Goal: Task Accomplishment & Management: Use online tool/utility

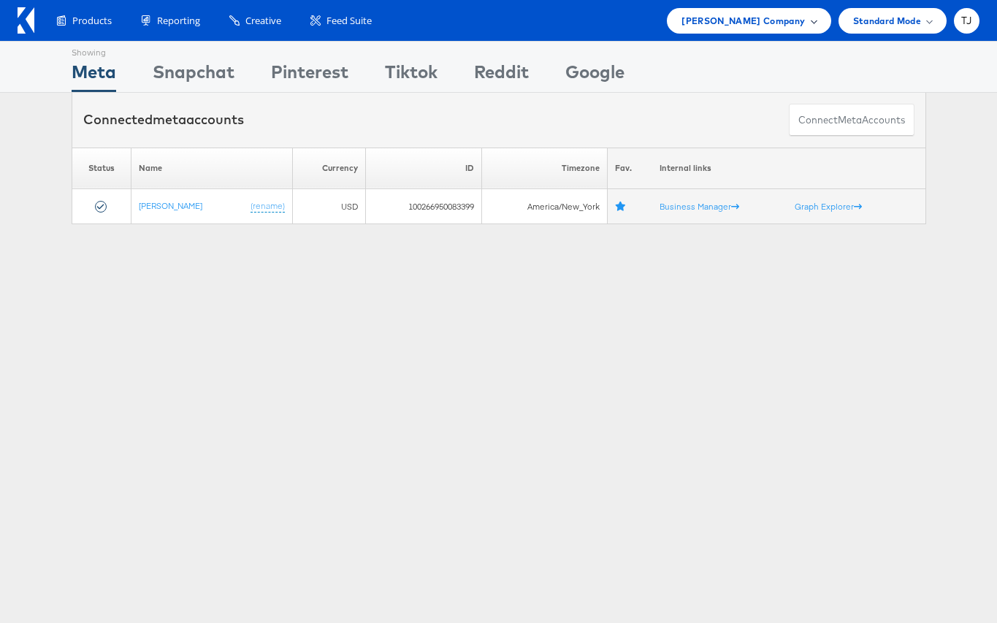
click at [790, 20] on span "[PERSON_NAME] Company" at bounding box center [742, 20] width 123 height 15
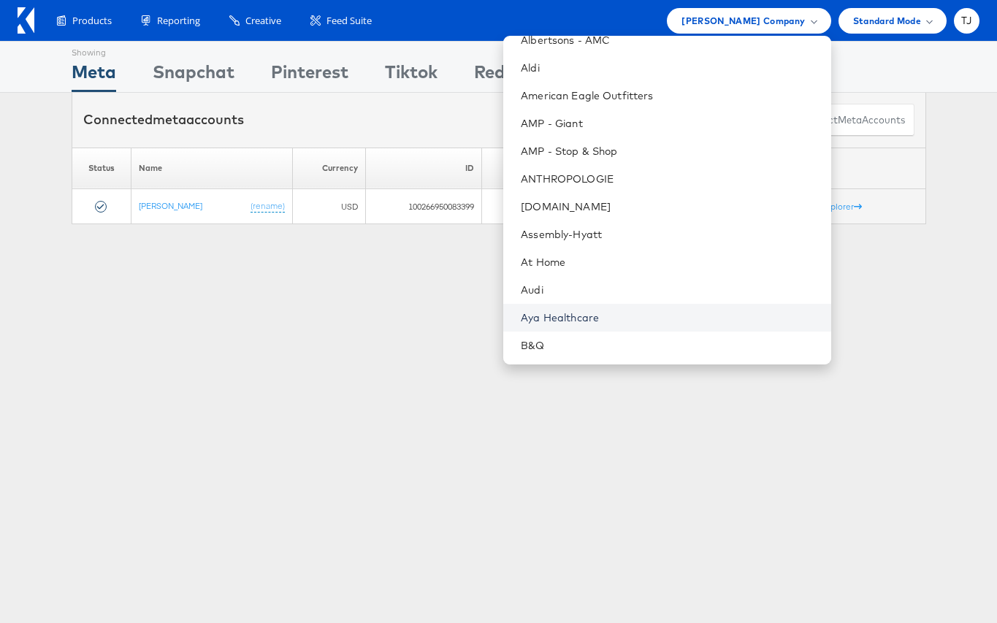
scroll to position [135, 0]
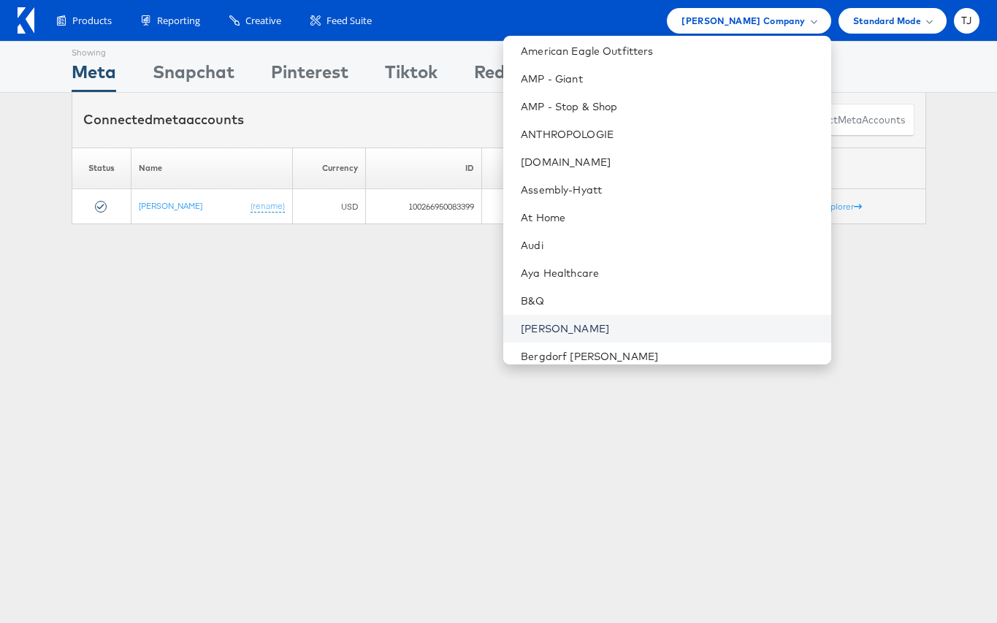
click at [699, 326] on link "[PERSON_NAME]" at bounding box center [670, 328] width 298 height 15
click at [642, 325] on link "[PERSON_NAME]" at bounding box center [670, 329] width 298 height 15
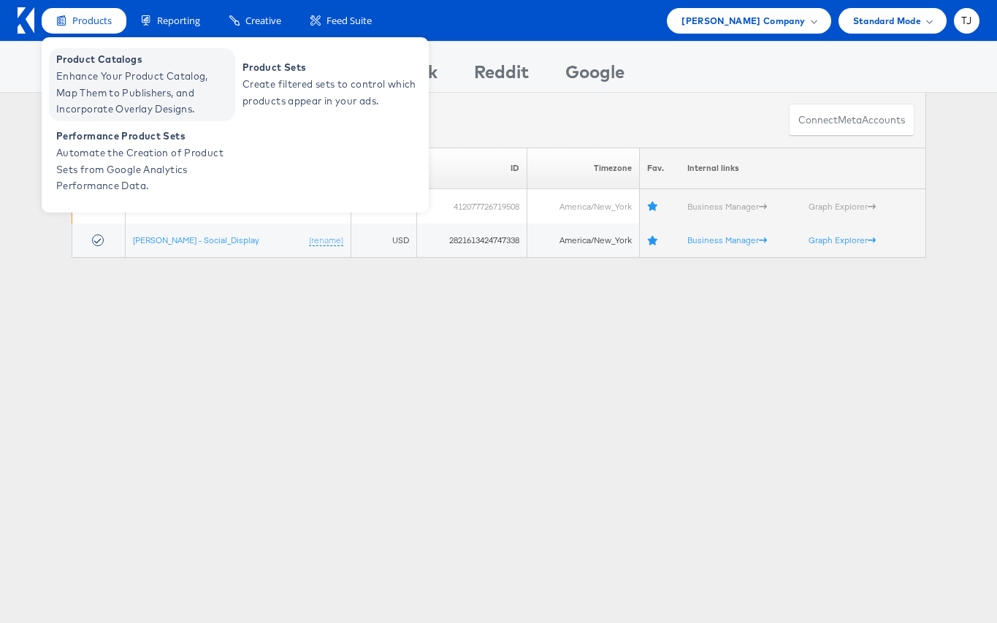
click at [85, 77] on span "Enhance Your Product Catalog, Map Them to Publishers, and Incorporate Overlay D…" at bounding box center [143, 93] width 175 height 50
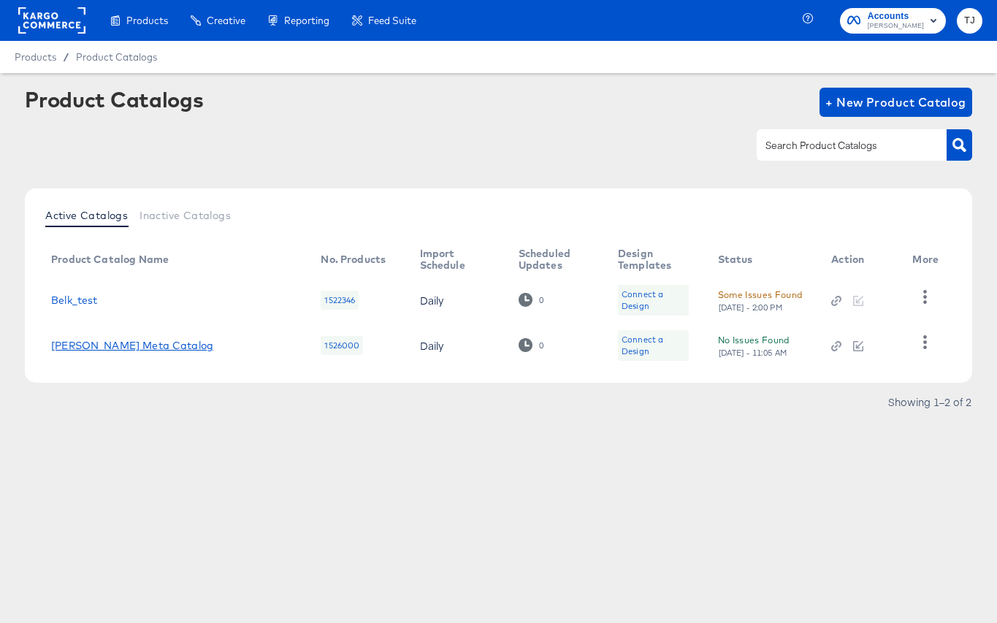
click at [96, 342] on link "[PERSON_NAME] Meta Catalog" at bounding box center [132, 346] width 162 height 12
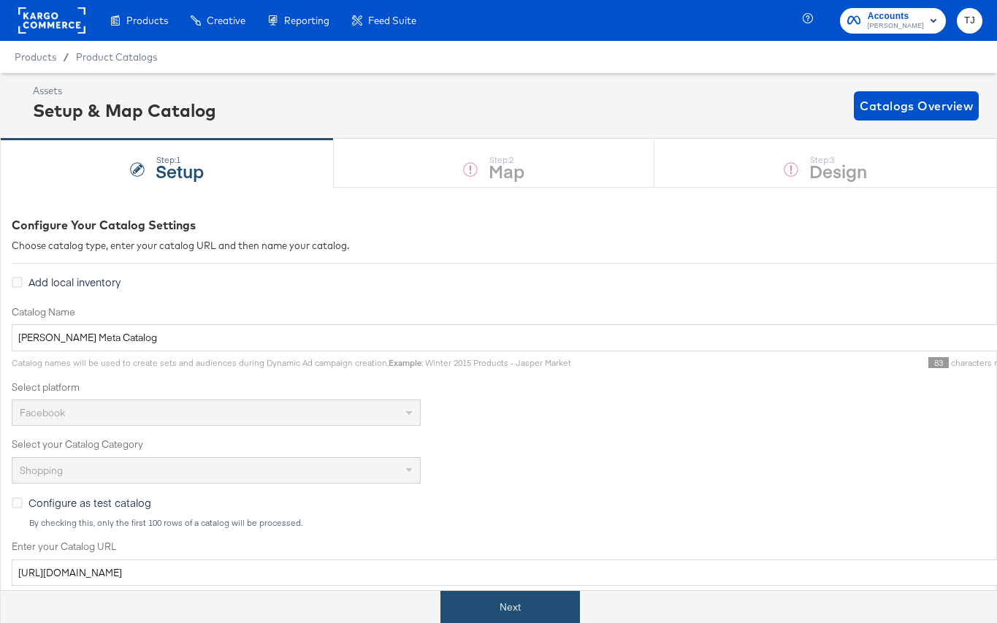
click at [532, 608] on button "Next" at bounding box center [509, 607] width 139 height 33
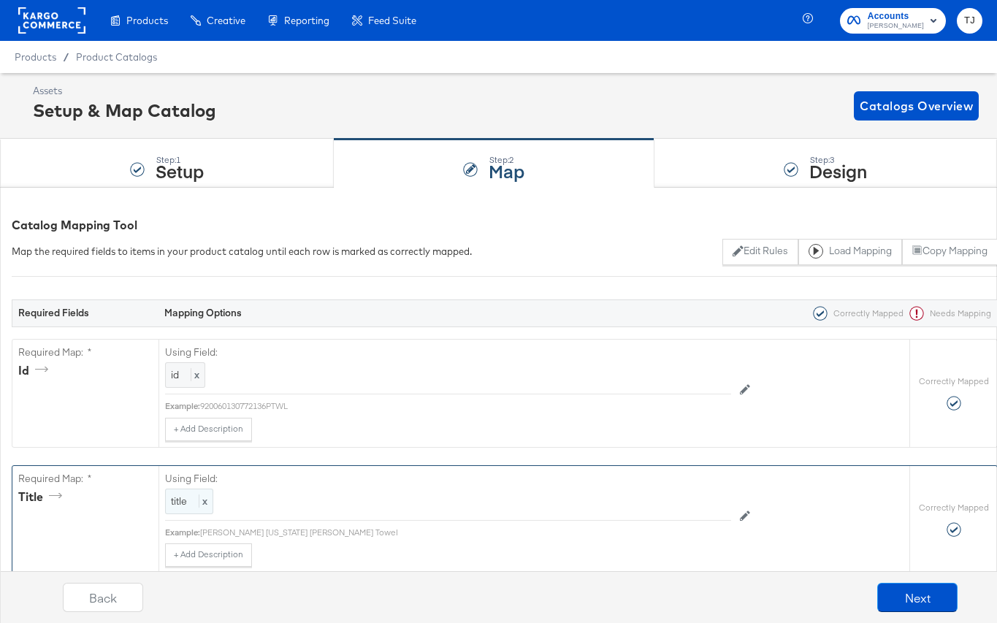
click at [183, 500] on span "title" at bounding box center [179, 500] width 16 height 13
click at [761, 250] on button "Edit Rules" at bounding box center [759, 252] width 75 height 26
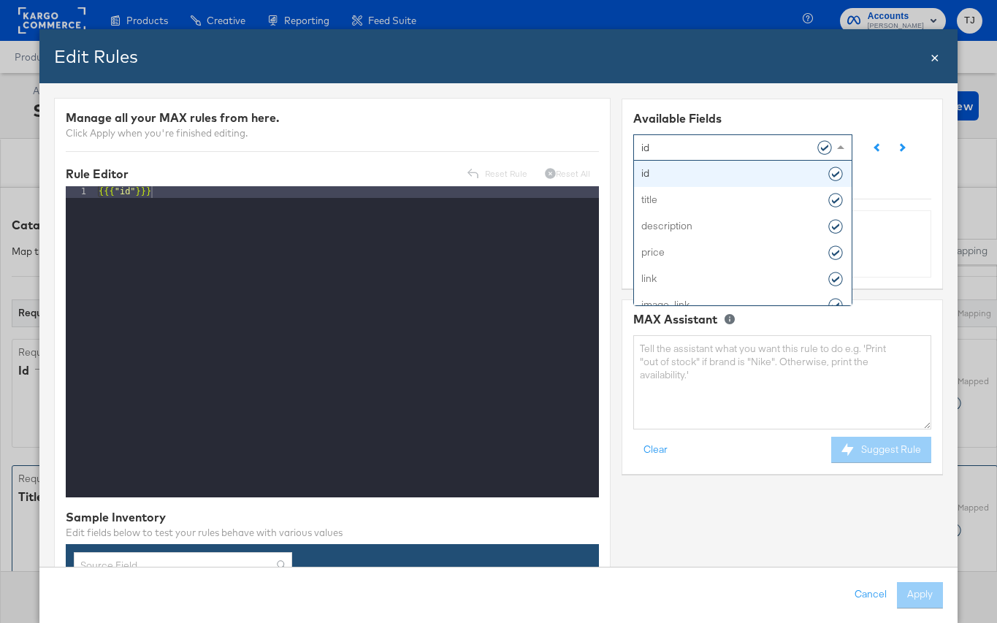
click at [838, 145] on span at bounding box center [840, 147] width 7 height 4
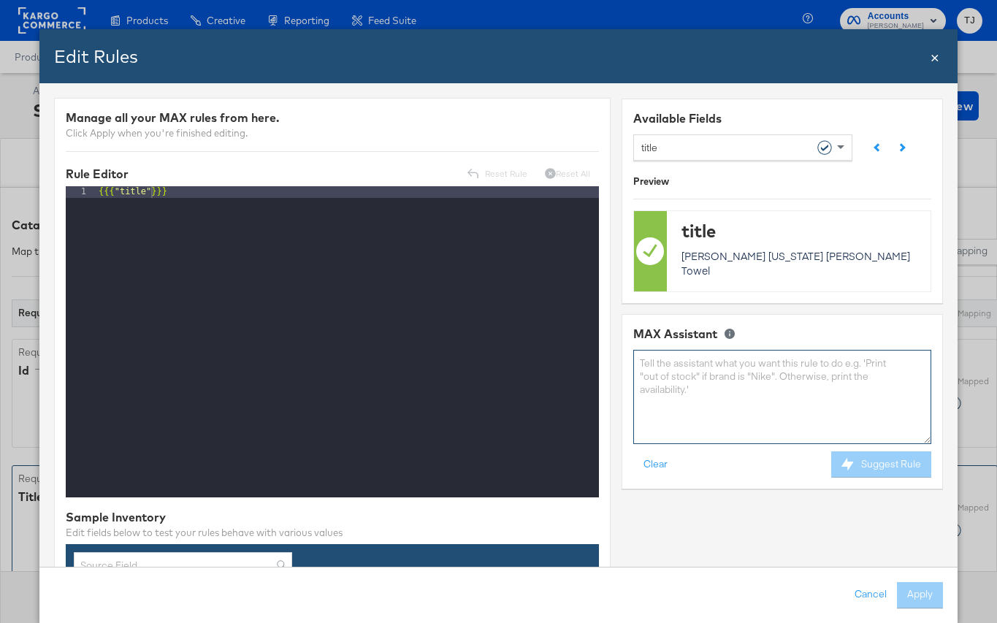
click at [821, 362] on textarea at bounding box center [782, 397] width 298 height 94
type textarea "convert title to tilecase"
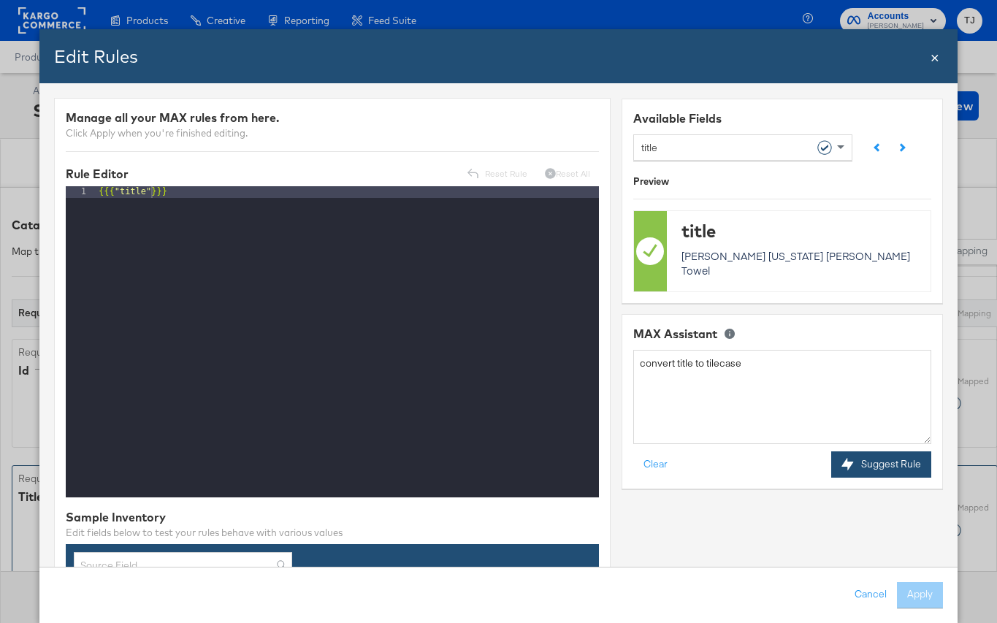
click at [889, 451] on button "Suggest Rule" at bounding box center [881, 464] width 100 height 26
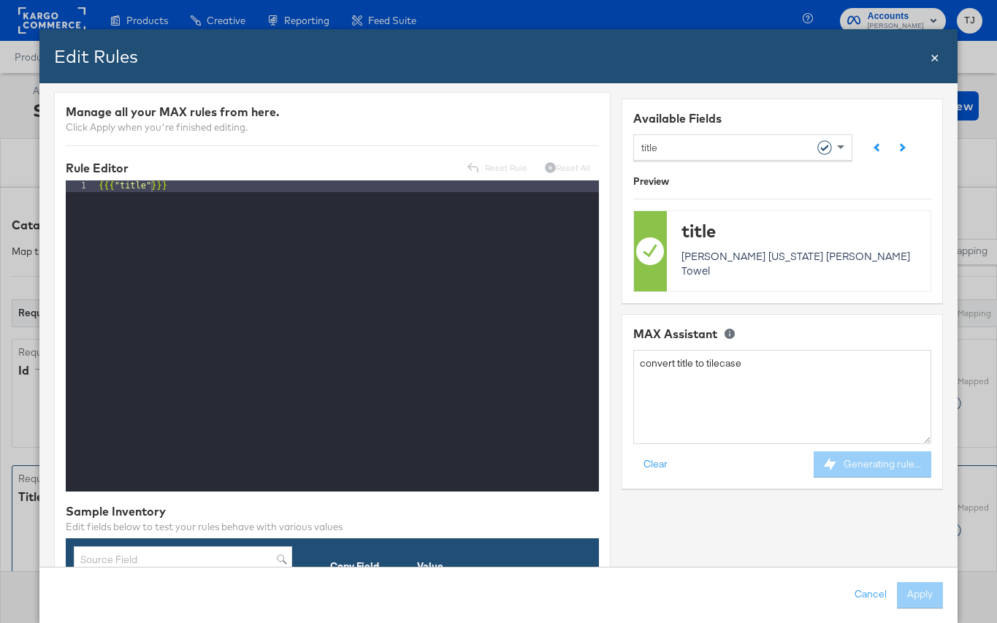
scroll to position [9, 0]
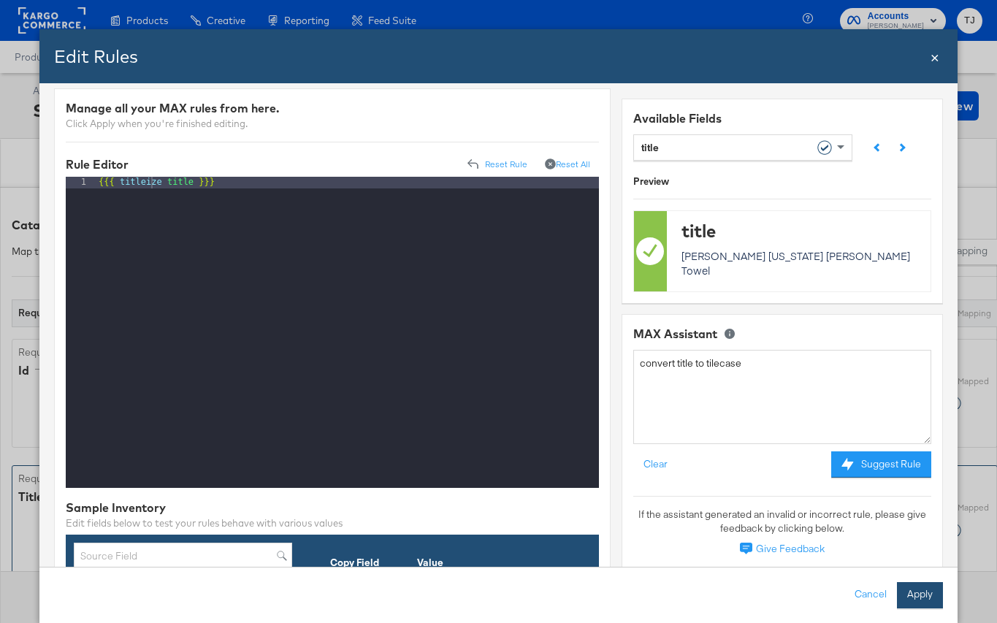
click at [922, 594] on button "Apply" at bounding box center [920, 595] width 46 height 26
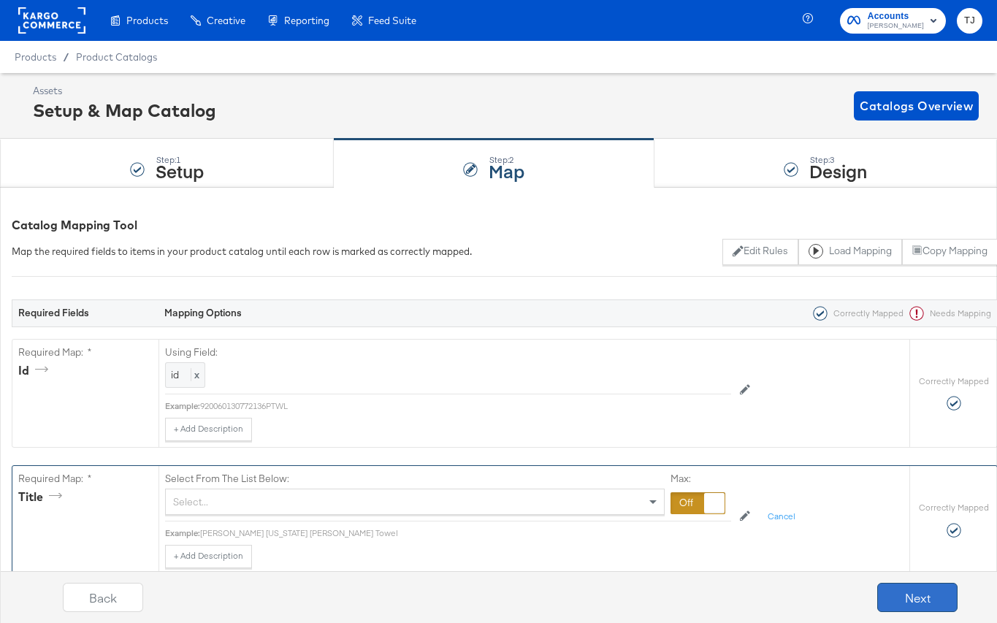
click at [923, 594] on button "Next" at bounding box center [917, 597] width 80 height 29
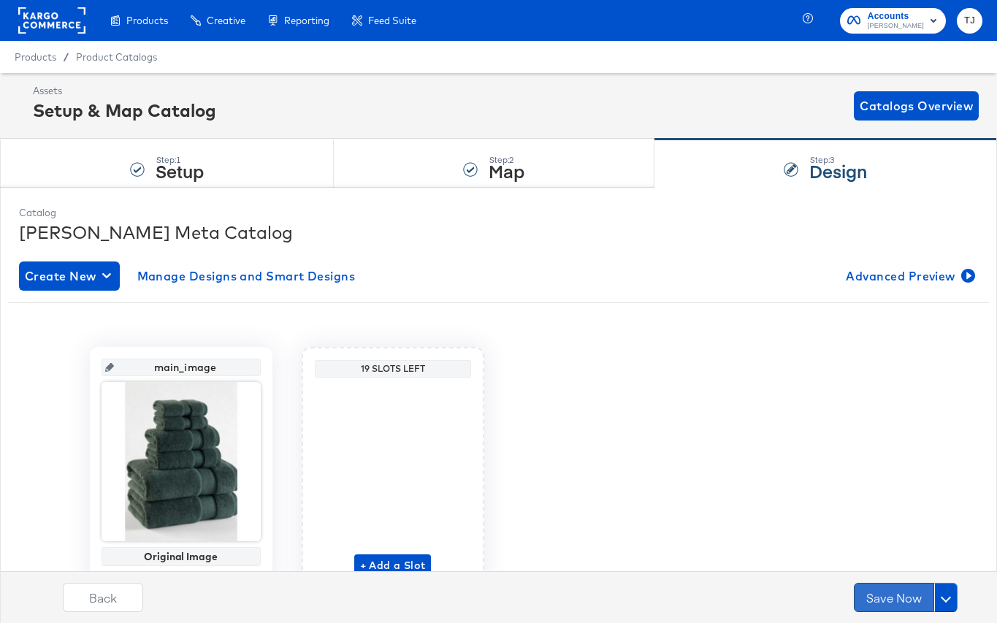
click at [889, 601] on button "Save Now" at bounding box center [894, 597] width 80 height 29
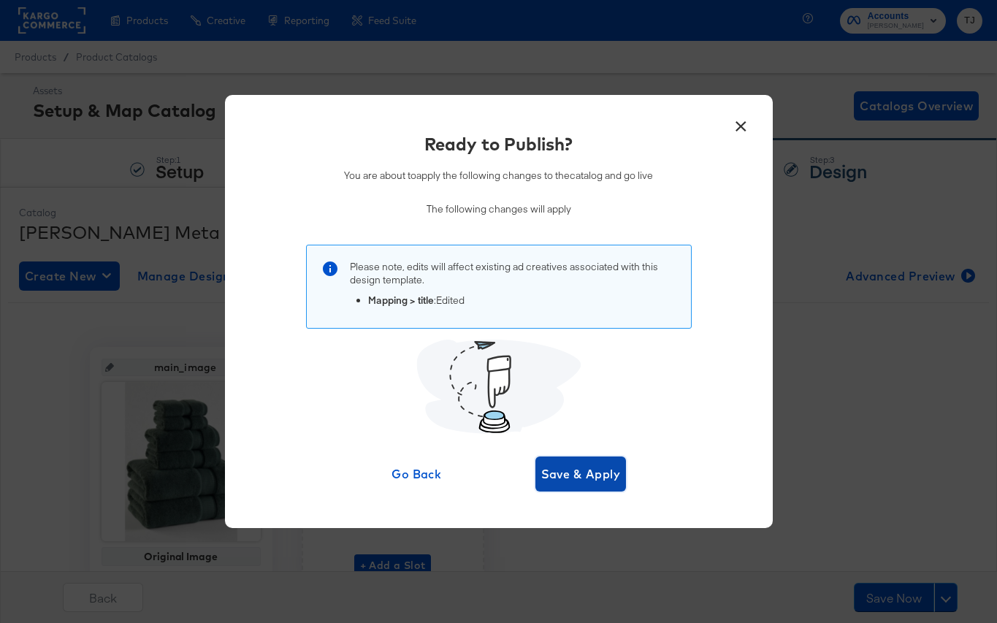
click at [593, 466] on span "Save & Apply" at bounding box center [581, 474] width 80 height 20
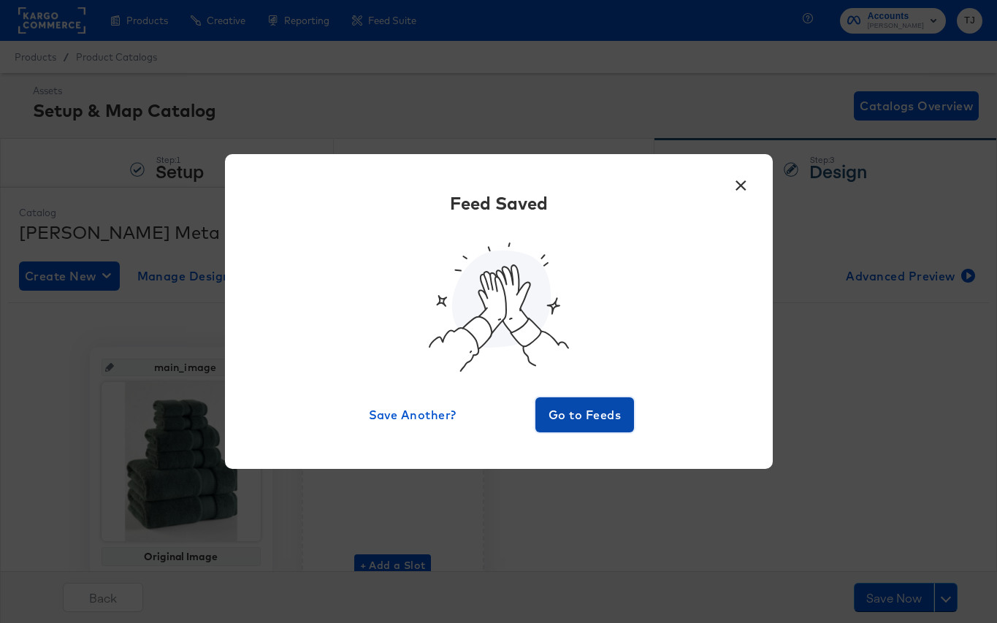
click at [584, 418] on span "Go to Feeds" at bounding box center [585, 415] width 88 height 20
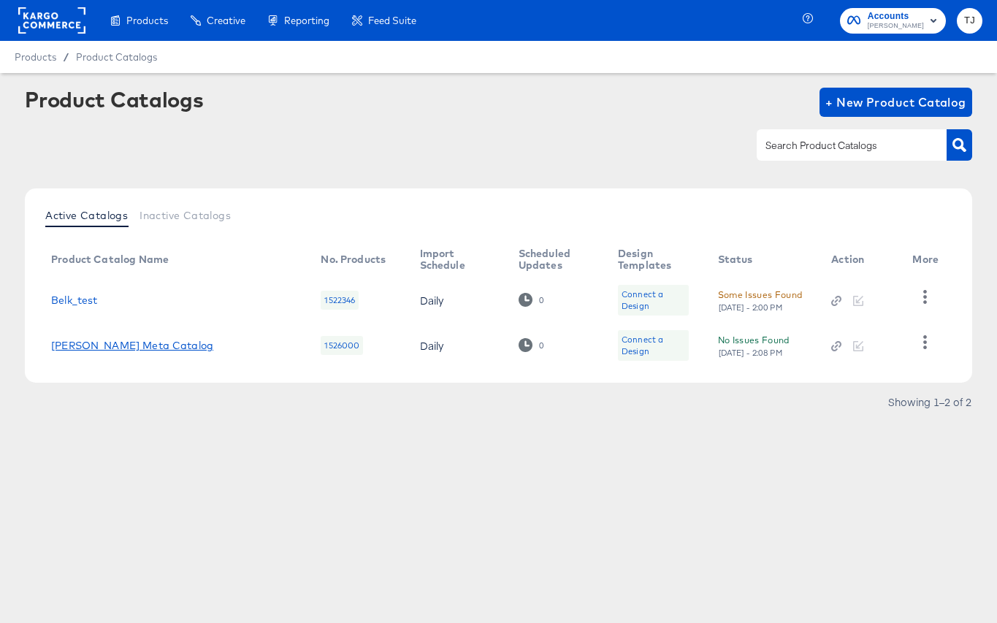
click at [102, 347] on link "Belk Meta Catalog" at bounding box center [132, 346] width 162 height 12
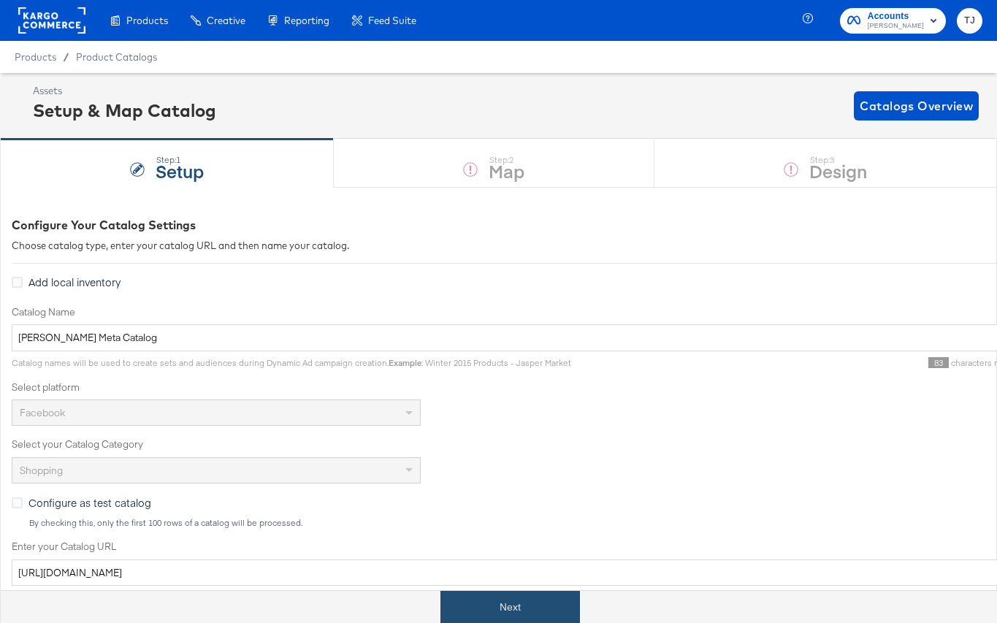
click at [490, 600] on button "Next" at bounding box center [509, 607] width 139 height 33
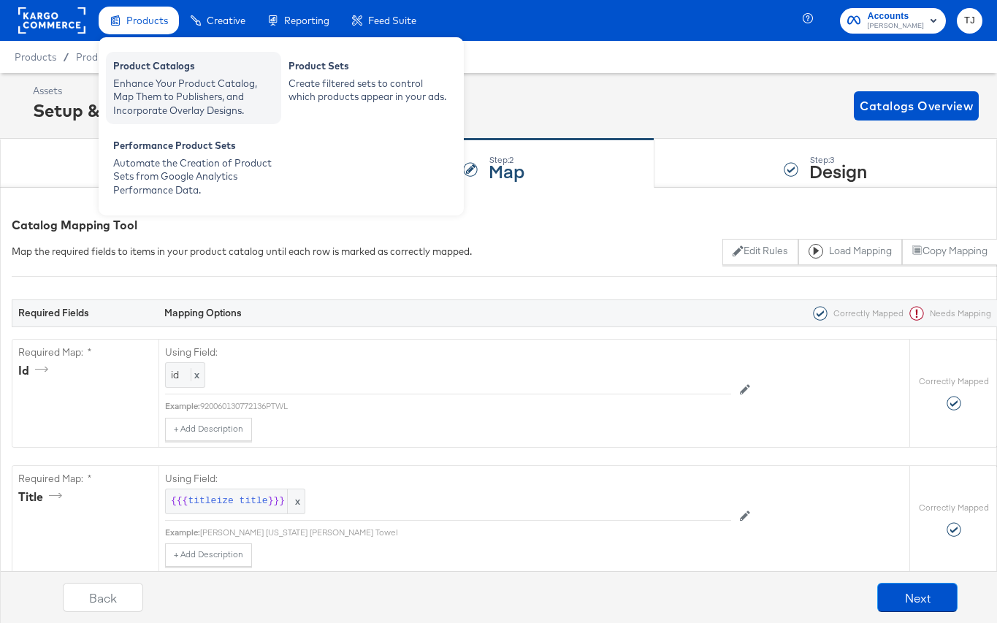
click at [137, 68] on div "Product Catalogs" at bounding box center [193, 68] width 161 height 18
